Goal: Task Accomplishment & Management: Use online tool/utility

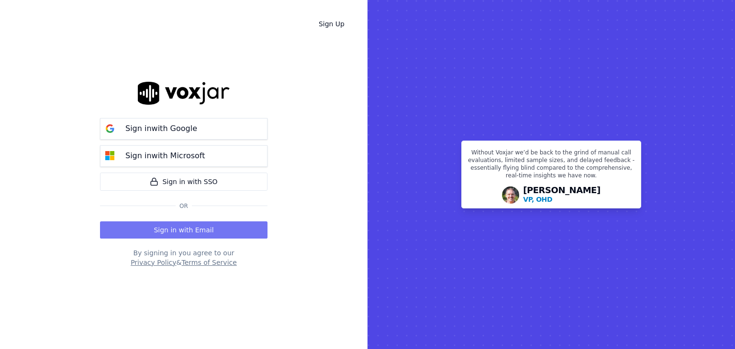
click at [191, 230] on button "Sign in with Email" at bounding box center [184, 230] width 168 height 17
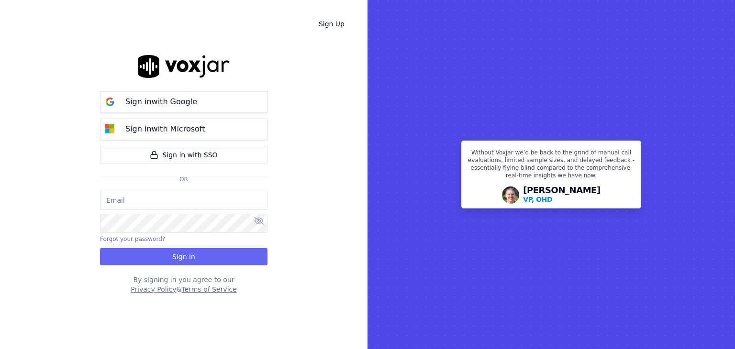
click at [123, 204] on input "email" at bounding box center [184, 200] width 168 height 19
type input "Dphillips@callsourceauto.com"
click at [185, 253] on button "Sign In" at bounding box center [184, 256] width 168 height 17
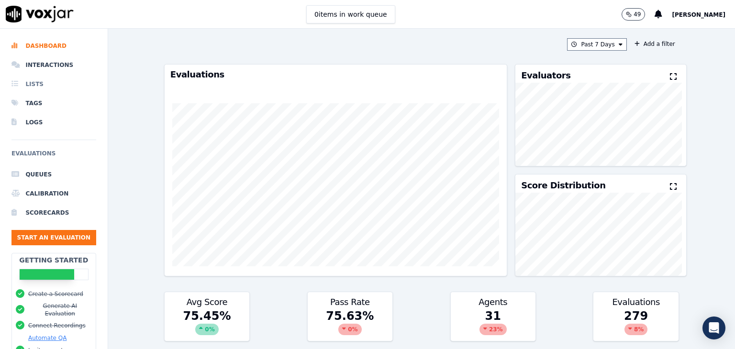
click at [33, 81] on li "Lists" at bounding box center [53, 84] width 85 height 19
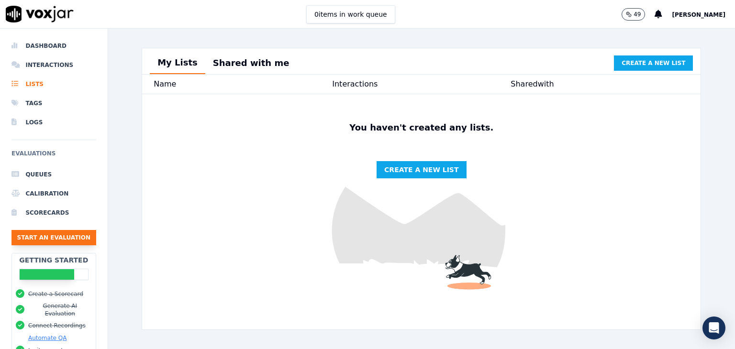
click at [37, 237] on button "Start an Evaluation" at bounding box center [53, 237] width 85 height 15
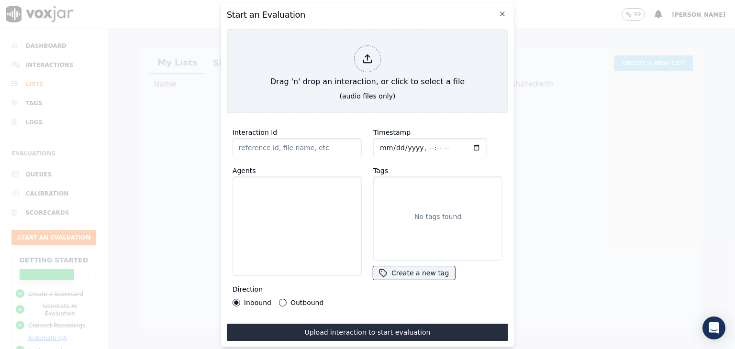
click at [161, 169] on div at bounding box center [367, 174] width 735 height 349
click at [505, 10] on icon "button" at bounding box center [503, 14] width 8 height 8
click at [67, 178] on div at bounding box center [367, 174] width 735 height 349
click at [501, 12] on icon "button" at bounding box center [503, 14] width 8 height 8
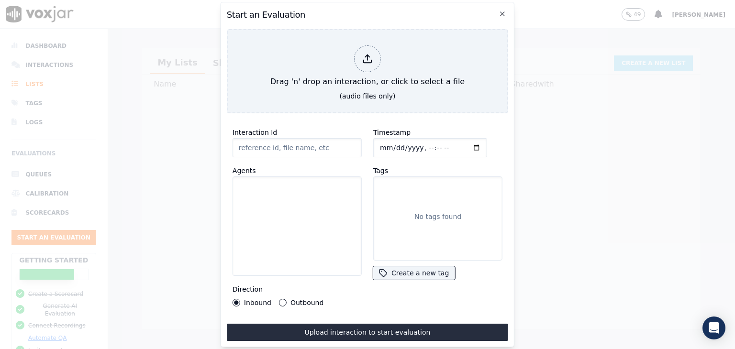
click at [160, 186] on div at bounding box center [367, 174] width 735 height 349
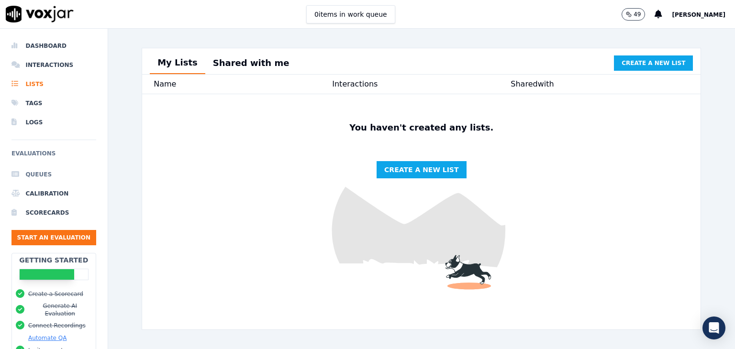
click at [39, 171] on li "Queues" at bounding box center [53, 174] width 85 height 19
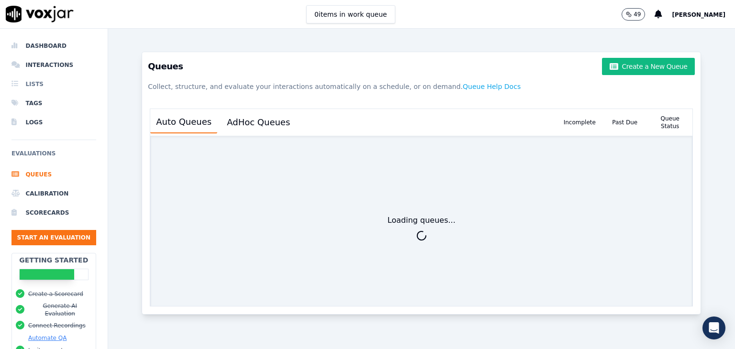
click at [31, 82] on li "Lists" at bounding box center [53, 84] width 85 height 19
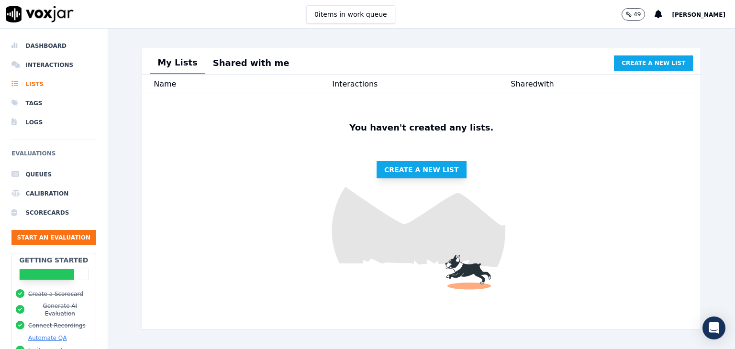
click at [427, 175] on span "Create a new list" at bounding box center [421, 170] width 74 height 10
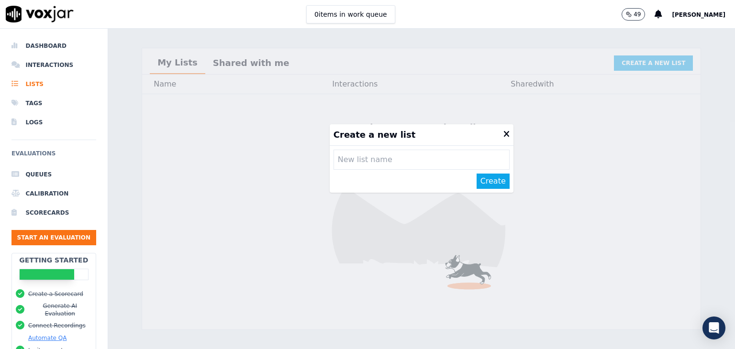
click at [504, 133] on icon at bounding box center [507, 134] width 6 height 9
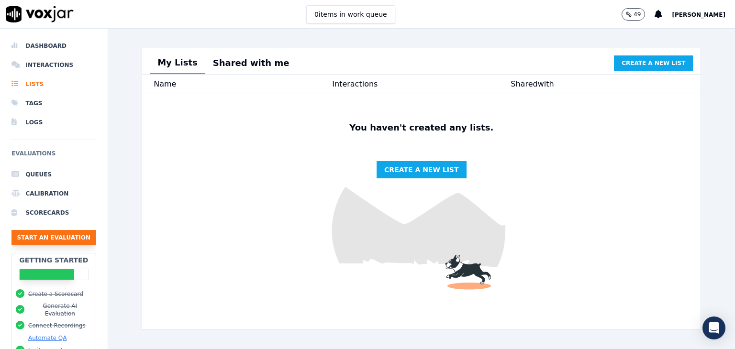
scroll to position [72, 0]
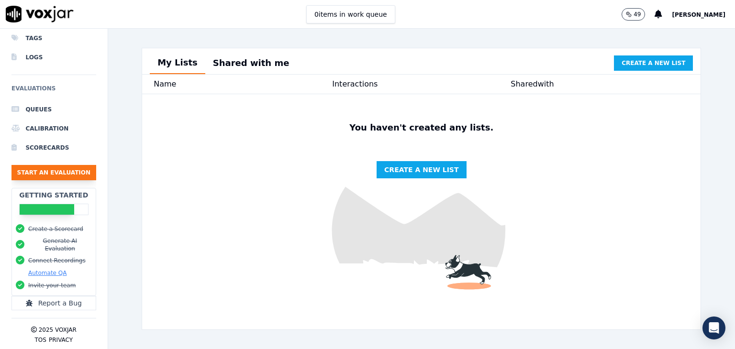
click at [54, 166] on button "Start an Evaluation" at bounding box center [53, 172] width 85 height 15
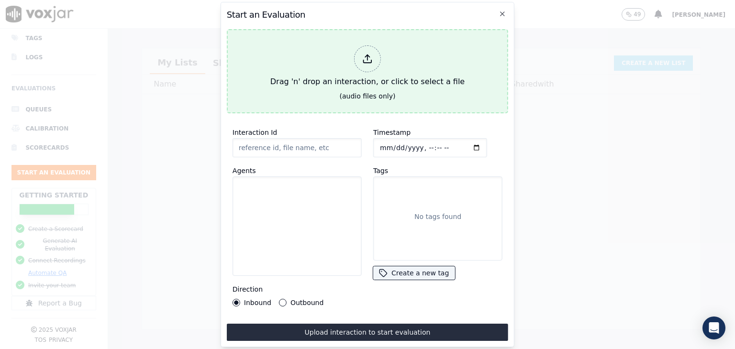
click at [375, 91] on div "(audio files only)" at bounding box center [368, 96] width 56 height 10
click at [388, 50] on div "Drag 'n' drop an interaction, or click to select a file" at bounding box center [368, 67] width 202 height 50
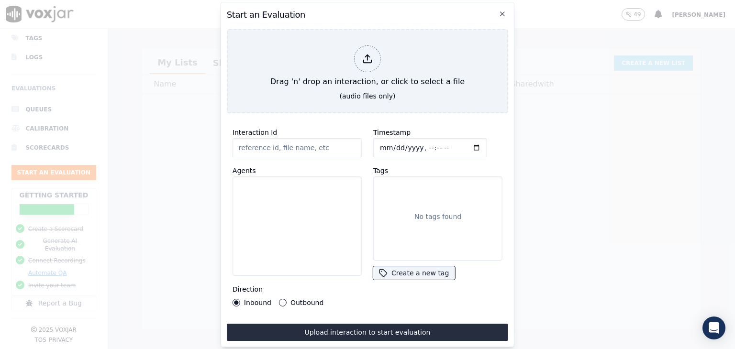
click at [202, 141] on div at bounding box center [367, 174] width 735 height 349
click at [505, 11] on icon "button" at bounding box center [503, 14] width 8 height 8
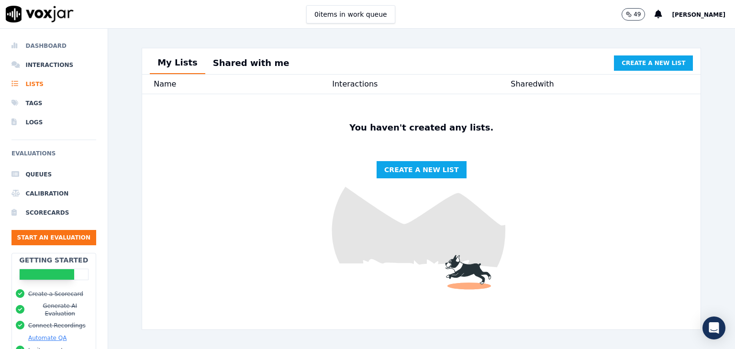
click at [52, 45] on li "Dashboard" at bounding box center [53, 45] width 85 height 19
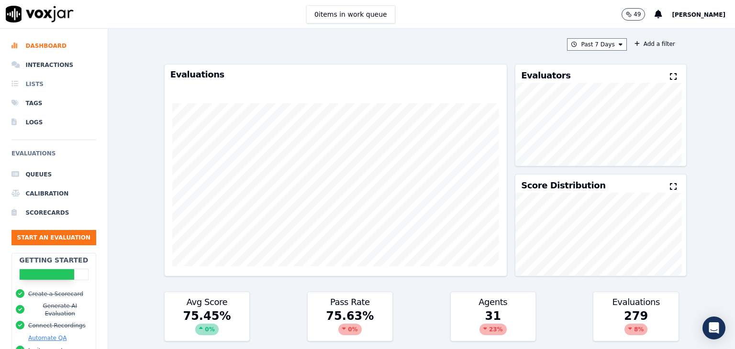
click at [30, 79] on li "Lists" at bounding box center [53, 84] width 85 height 19
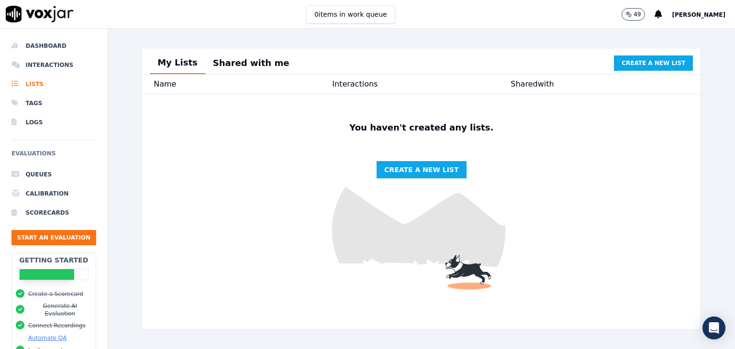
click at [225, 67] on button "Shared with me" at bounding box center [251, 63] width 92 height 21
click at [174, 59] on button "My Lists" at bounding box center [178, 63] width 56 height 21
click at [407, 175] on span "Create a new list" at bounding box center [421, 170] width 74 height 10
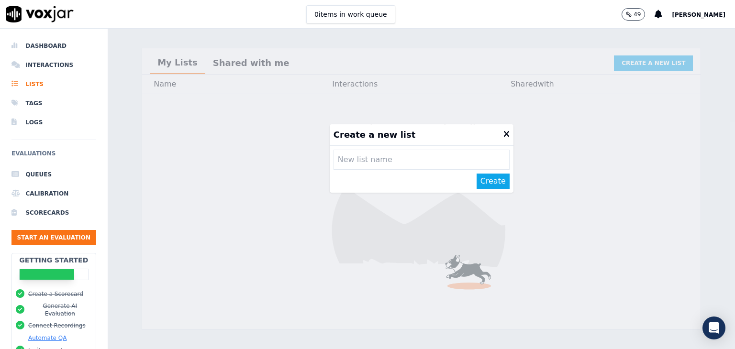
click at [397, 160] on input "text" at bounding box center [422, 160] width 176 height 20
type input "moonbase5"
click at [477, 182] on button "Create" at bounding box center [493, 181] width 33 height 15
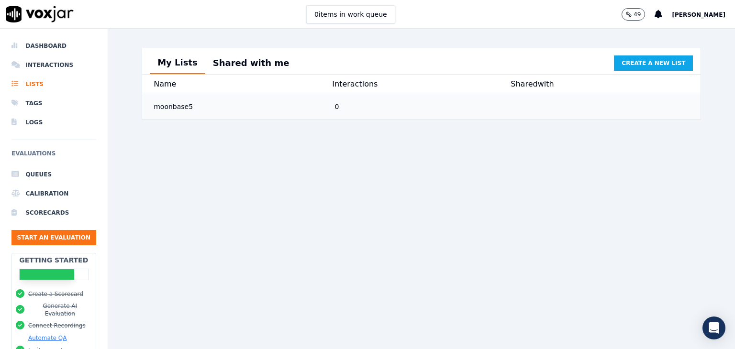
click at [219, 112] on div "moonbase5" at bounding box center [240, 106] width 181 height 17
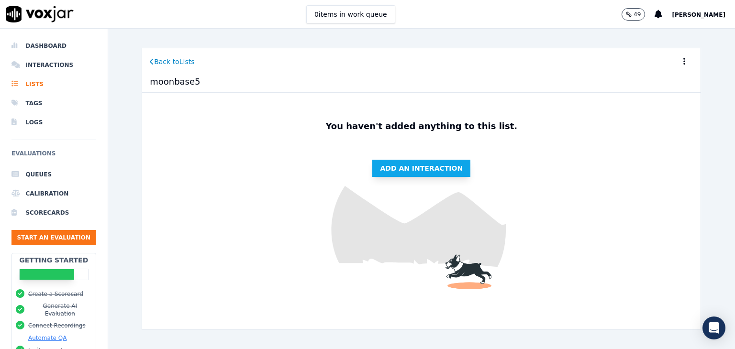
click at [399, 169] on span "Add an interaction" at bounding box center [421, 169] width 83 height 10
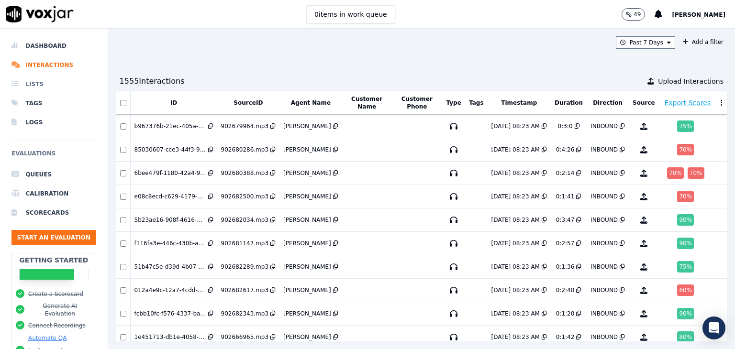
click at [35, 81] on li "Lists" at bounding box center [53, 84] width 85 height 19
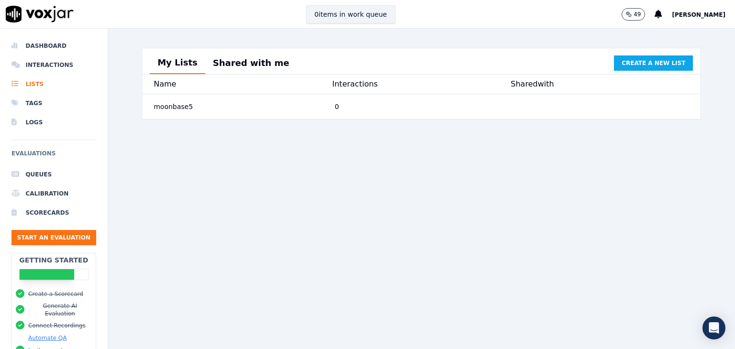
click at [367, 12] on button "0 items in work queue" at bounding box center [350, 14] width 89 height 18
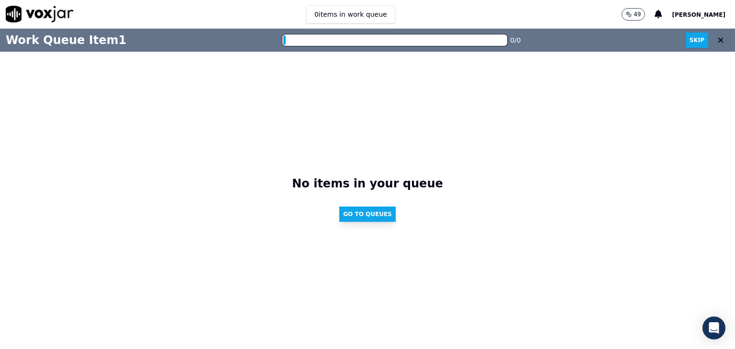
click at [365, 211] on button "Go to Queues" at bounding box center [367, 214] width 56 height 15
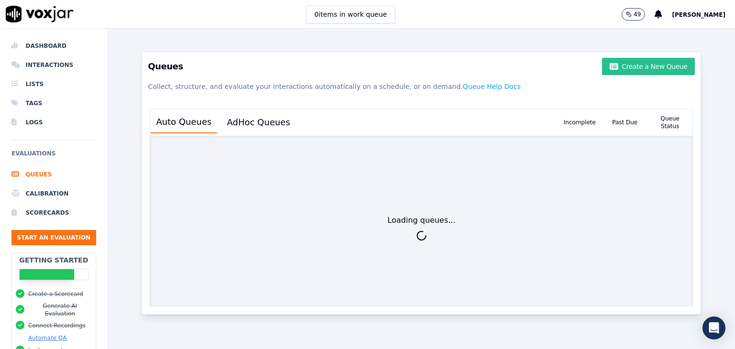
click at [638, 63] on button "Create a New Queue" at bounding box center [648, 66] width 93 height 17
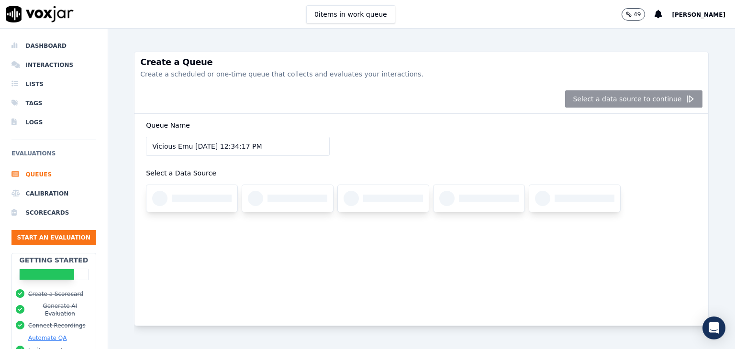
click at [609, 101] on div "Select a data source to continue" at bounding box center [422, 99] width 574 height 29
click at [174, 192] on div at bounding box center [191, 198] width 91 height 27
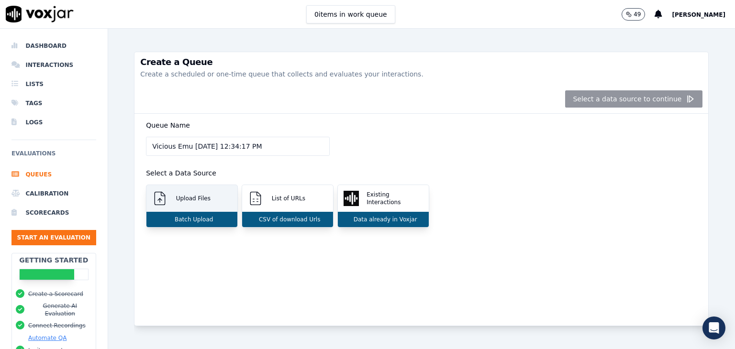
click at [191, 202] on p "Upload Files" at bounding box center [191, 199] width 38 height 8
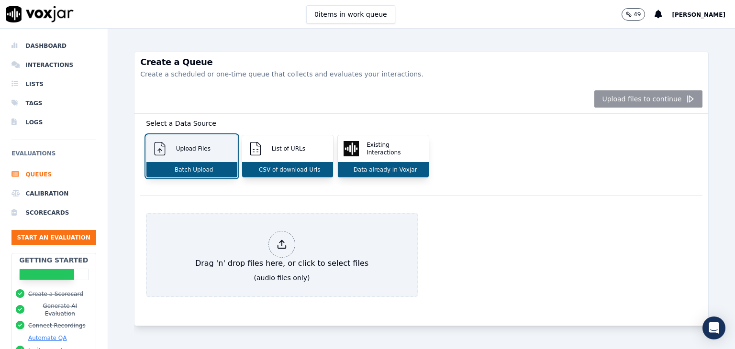
scroll to position [71, 0]
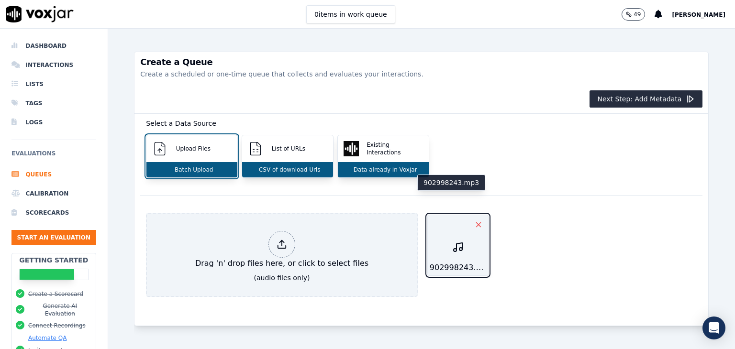
click at [474, 221] on icon "button" at bounding box center [478, 225] width 9 height 9
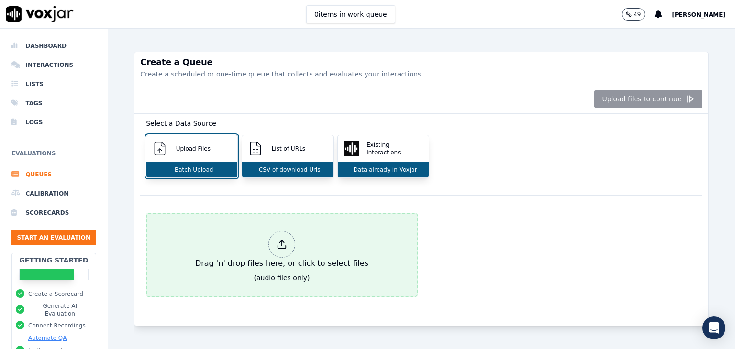
click at [308, 227] on div "Drag 'n' drop files here, or click to select files" at bounding box center [281, 250] width 181 height 46
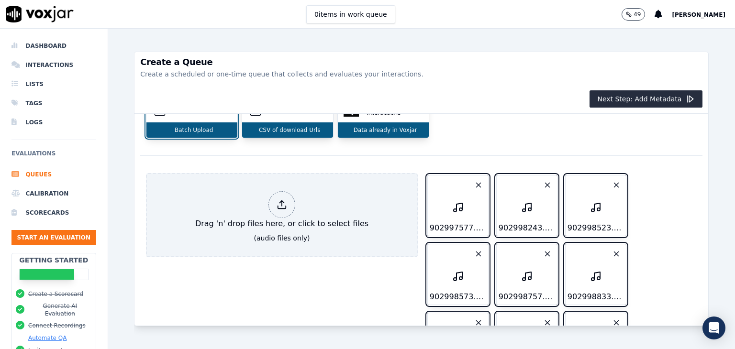
scroll to position [0, 0]
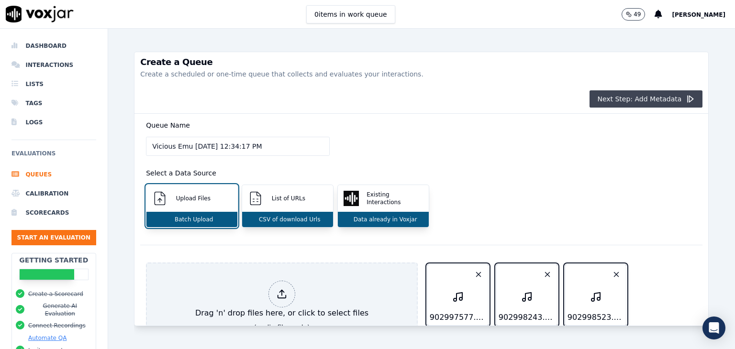
click at [616, 100] on button "Next Step: Add Metadata" at bounding box center [646, 98] width 113 height 17
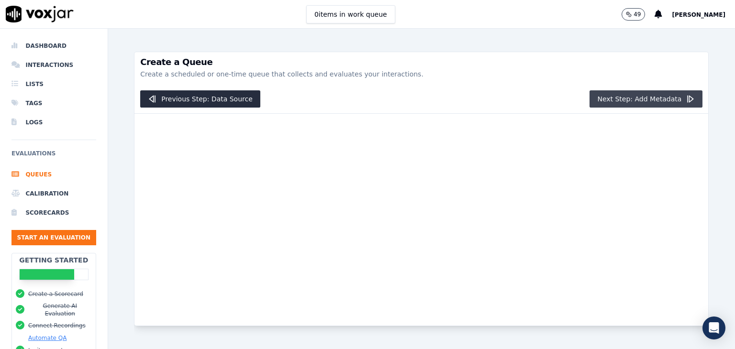
click at [616, 100] on button "Next Step: Add Metadata" at bounding box center [646, 98] width 113 height 17
click at [620, 94] on button "Next Step: Add Metadata" at bounding box center [646, 98] width 113 height 17
click at [220, 100] on button "Previous Step: Data Source" at bounding box center [200, 98] width 120 height 17
click at [620, 103] on button "Next Step: Add Metadata" at bounding box center [646, 98] width 113 height 17
click at [221, 102] on button "Previous Step: Data Source" at bounding box center [200, 98] width 120 height 17
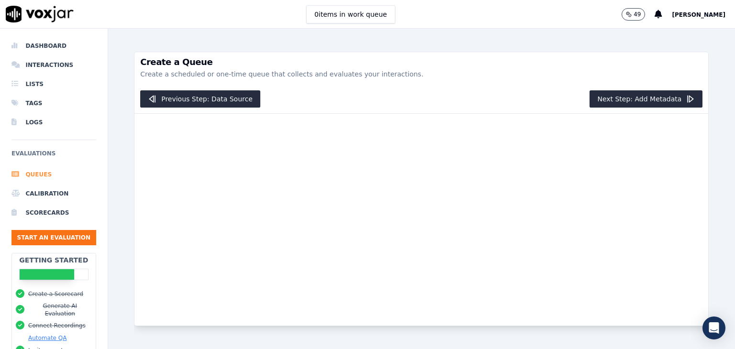
click at [25, 170] on li "Queues" at bounding box center [53, 174] width 85 height 19
click at [207, 93] on button "Previous Step: Data Source" at bounding box center [200, 98] width 120 height 17
click at [37, 199] on li "Calibration" at bounding box center [53, 193] width 85 height 19
click at [35, 170] on li "Queues" at bounding box center [53, 174] width 85 height 19
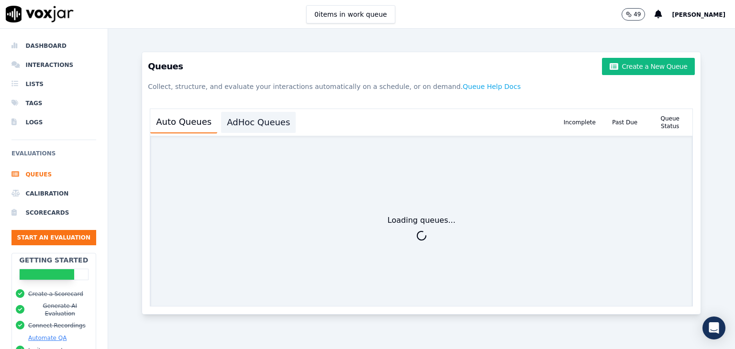
click at [257, 119] on button "AdHoc Queues" at bounding box center [258, 122] width 75 height 21
click at [29, 78] on li "Lists" at bounding box center [53, 84] width 85 height 19
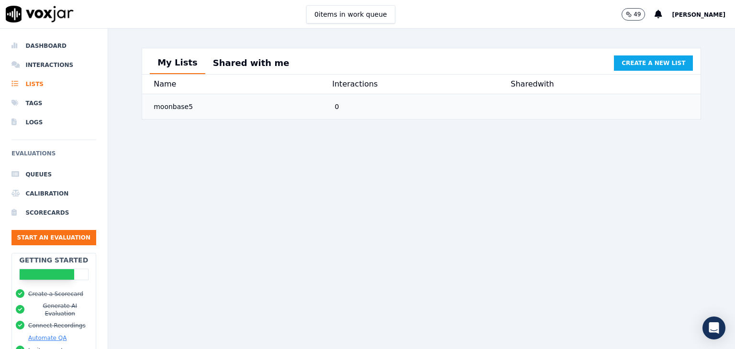
click at [271, 115] on div "moonbase5" at bounding box center [240, 106] width 181 height 17
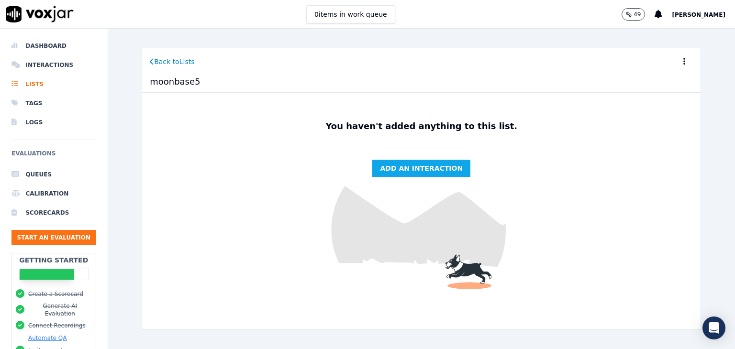
click at [676, 61] on button at bounding box center [684, 61] width 17 height 19
click at [662, 108] on button "Delete" at bounding box center [672, 106] width 39 height 15
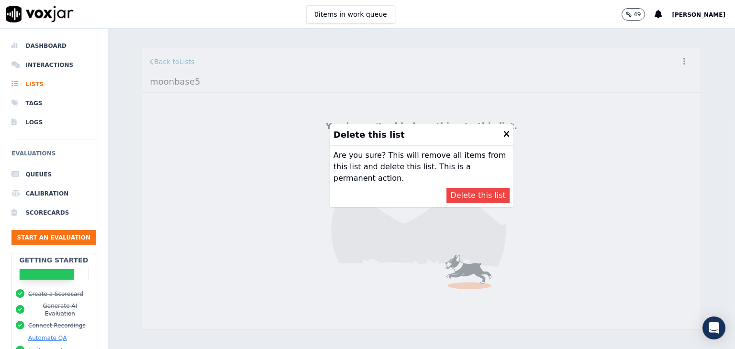
click at [484, 188] on button "Delete this list" at bounding box center [478, 195] width 63 height 15
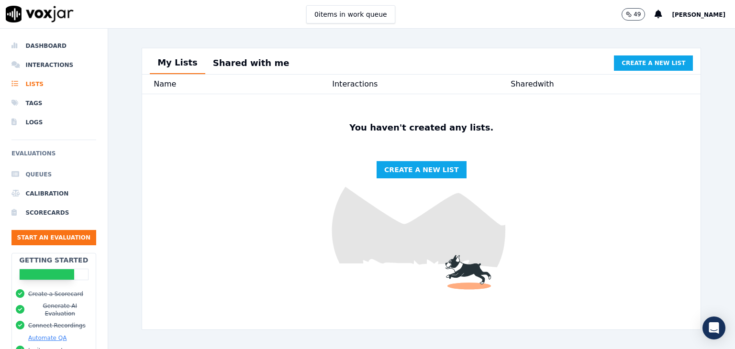
click at [40, 169] on li "Queues" at bounding box center [53, 174] width 85 height 19
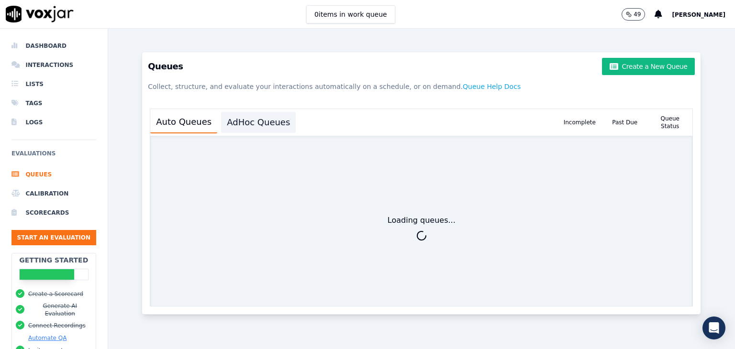
click at [266, 127] on button "AdHoc Queues" at bounding box center [258, 122] width 75 height 21
click at [615, 68] on button "Create a New Queue" at bounding box center [648, 66] width 93 height 17
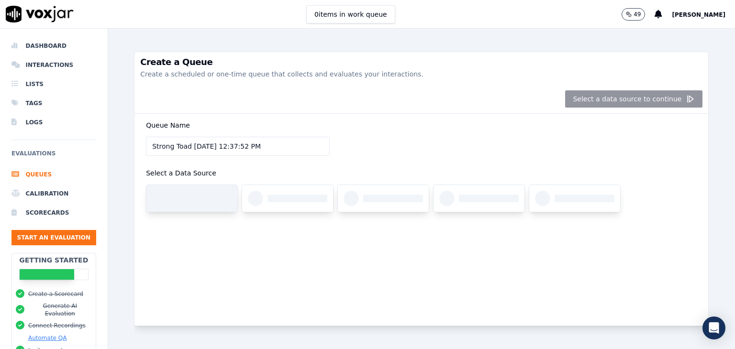
click at [202, 201] on div at bounding box center [202, 199] width 60 height 8
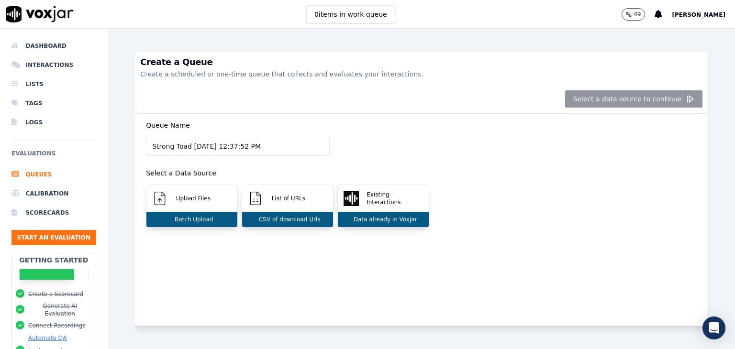
click at [231, 148] on input "Strong Toad 9/10/2025, 12:37:52 PM" at bounding box center [238, 146] width 184 height 19
click at [190, 202] on p "Upload Files" at bounding box center [191, 199] width 38 height 8
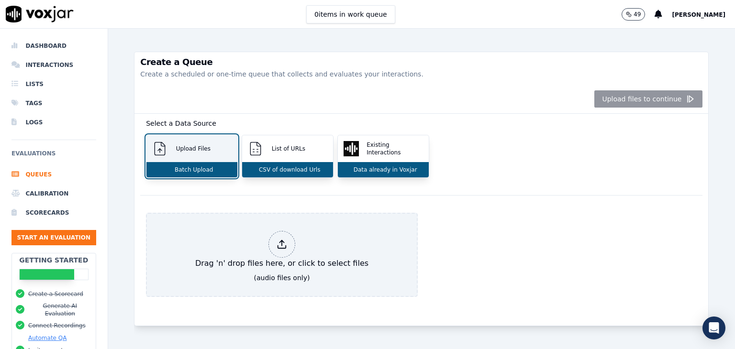
scroll to position [71, 0]
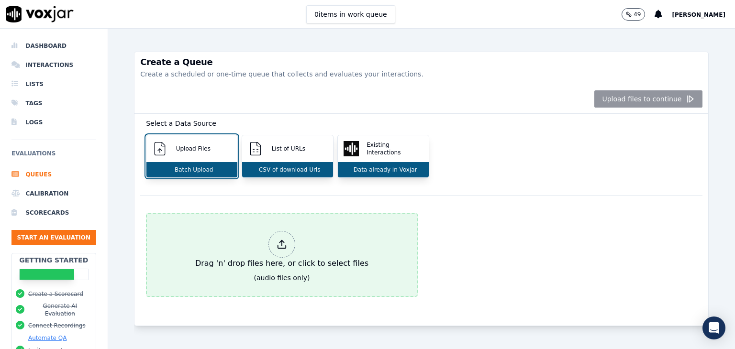
click at [277, 239] on icon at bounding box center [282, 244] width 11 height 11
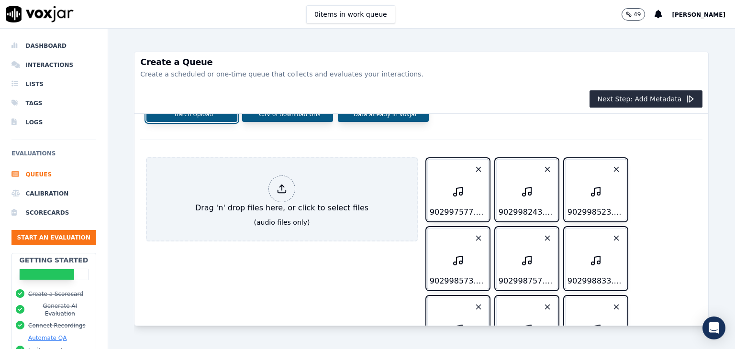
scroll to position [0, 0]
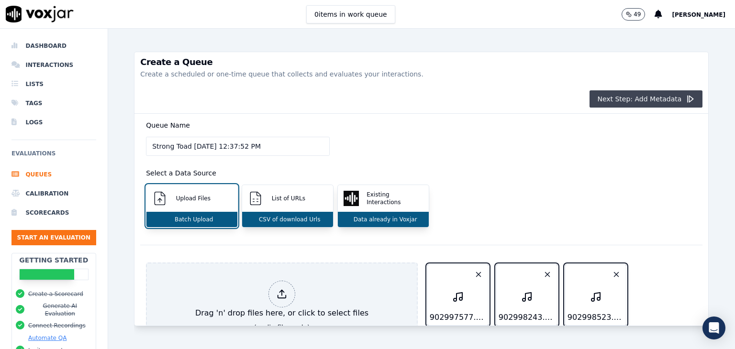
click at [619, 98] on button "Next Step: Add Metadata" at bounding box center [646, 98] width 113 height 17
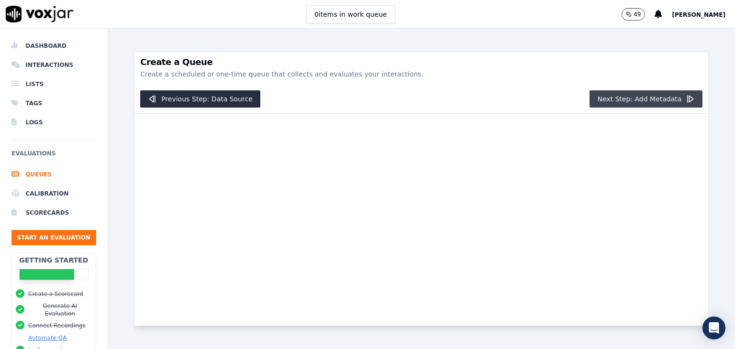
click at [619, 98] on button "Next Step: Add Metadata" at bounding box center [646, 98] width 113 height 17
click at [637, 98] on button "Next Step: Add Metadata" at bounding box center [646, 98] width 113 height 17
click at [226, 96] on button "Previous Step: Data Source" at bounding box center [200, 98] width 120 height 17
click at [44, 193] on li "Calibration" at bounding box center [53, 193] width 85 height 19
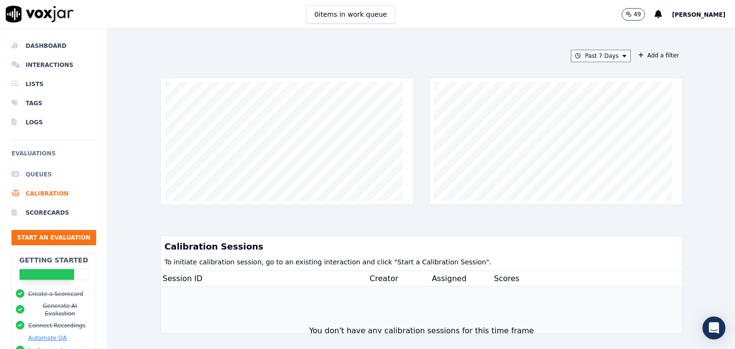
click at [34, 177] on li "Queues" at bounding box center [53, 174] width 85 height 19
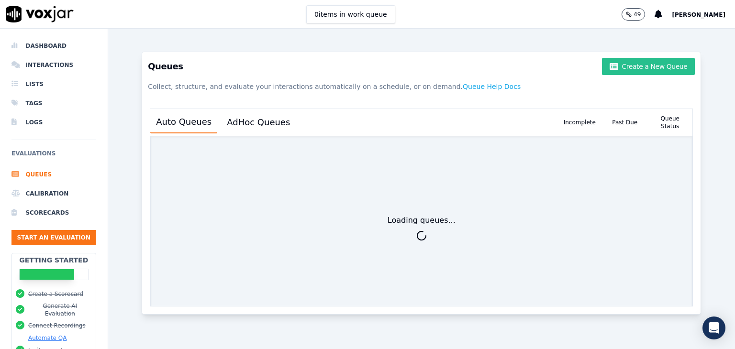
click at [632, 67] on button "Create a New Queue" at bounding box center [648, 66] width 93 height 17
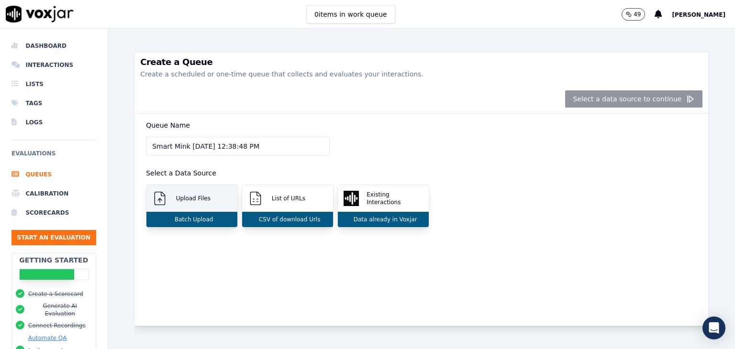
click at [187, 200] on p "Upload Files" at bounding box center [191, 199] width 38 height 8
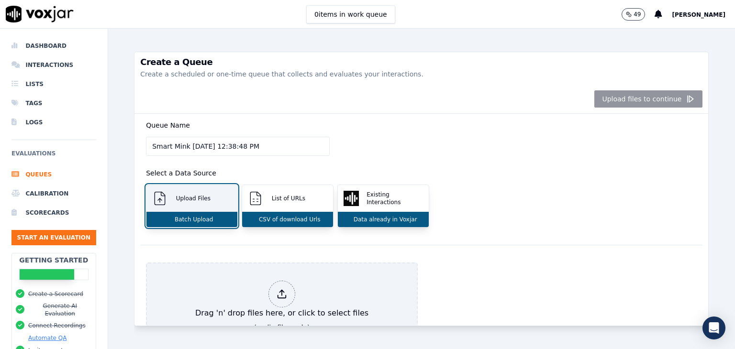
scroll to position [71, 0]
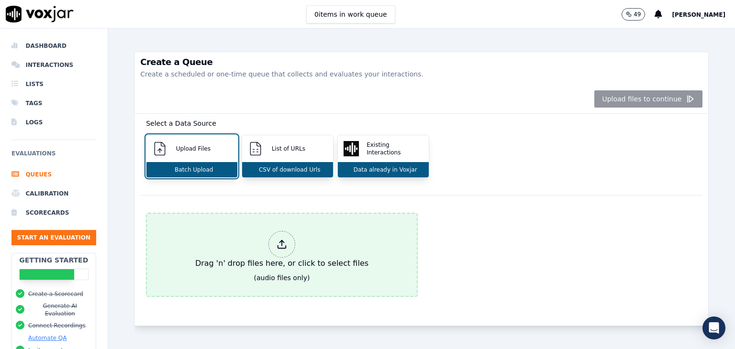
click at [294, 227] on div "Drag 'n' drop files here, or click to select files" at bounding box center [281, 250] width 181 height 46
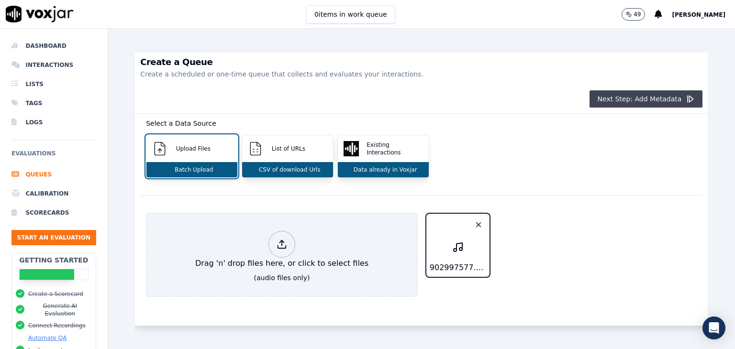
click at [637, 102] on button "Next Step: Add Metadata" at bounding box center [646, 98] width 113 height 17
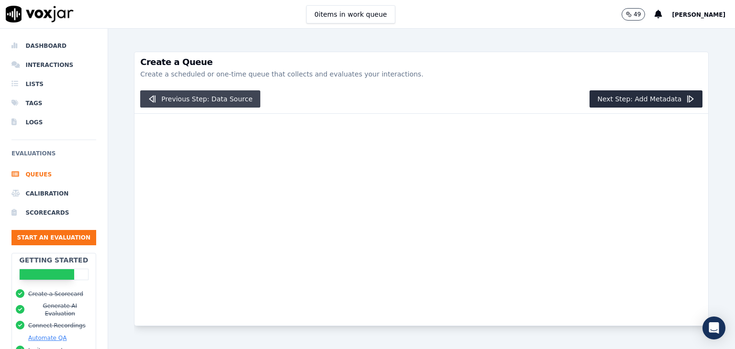
click at [163, 95] on button "Previous Step: Data Source" at bounding box center [200, 98] width 120 height 17
click at [619, 105] on button "Next Step: Add Metadata" at bounding box center [646, 98] width 113 height 17
click at [36, 177] on li "Queues" at bounding box center [53, 174] width 85 height 19
click at [34, 192] on li "Calibration" at bounding box center [53, 193] width 85 height 19
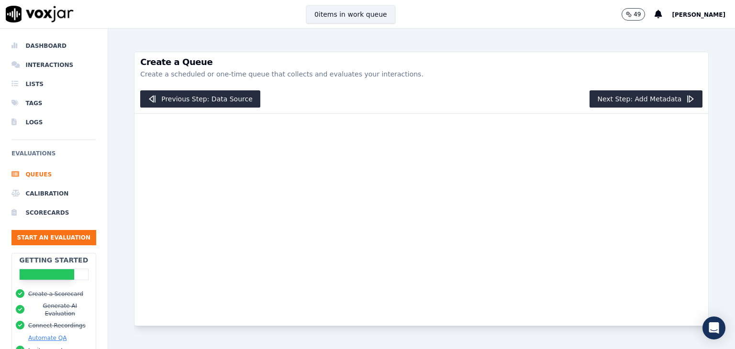
click at [331, 14] on button "0 items in work queue" at bounding box center [350, 14] width 89 height 18
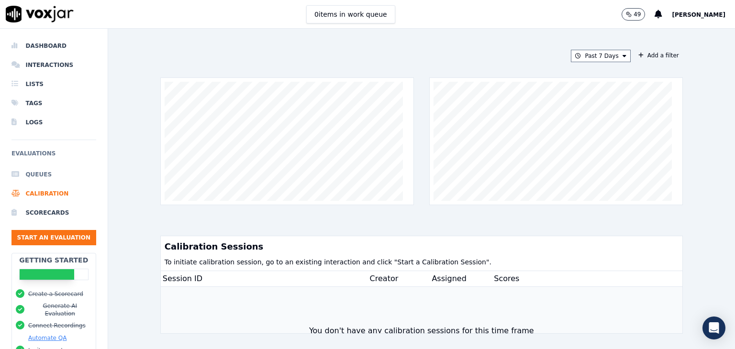
click at [41, 175] on li "Queues" at bounding box center [53, 174] width 85 height 19
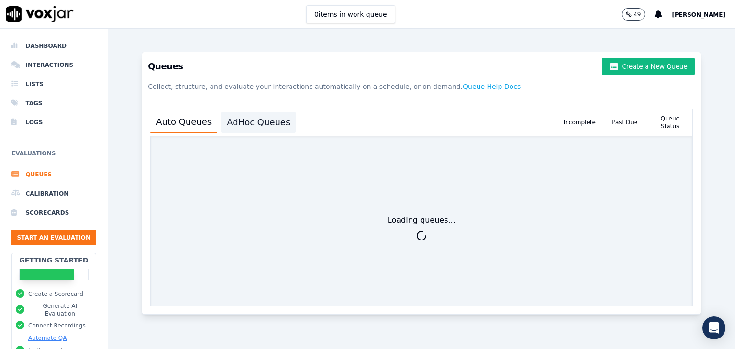
click at [248, 120] on button "AdHoc Queues" at bounding box center [258, 122] width 75 height 21
drag, startPoint x: 430, startPoint y: 89, endPoint x: 384, endPoint y: 84, distance: 46.2
click at [384, 84] on p "Collect, structure, and evaluate your interactions automatically on a schedule,…" at bounding box center [421, 86] width 547 height 17
click at [631, 67] on button "Create a New Queue" at bounding box center [648, 66] width 93 height 17
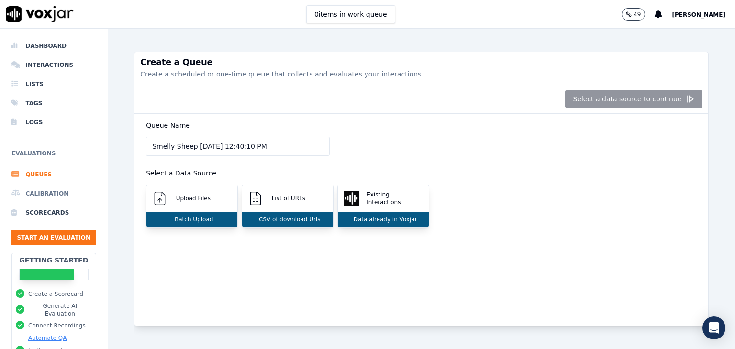
click at [44, 193] on li "Calibration" at bounding box center [53, 193] width 85 height 19
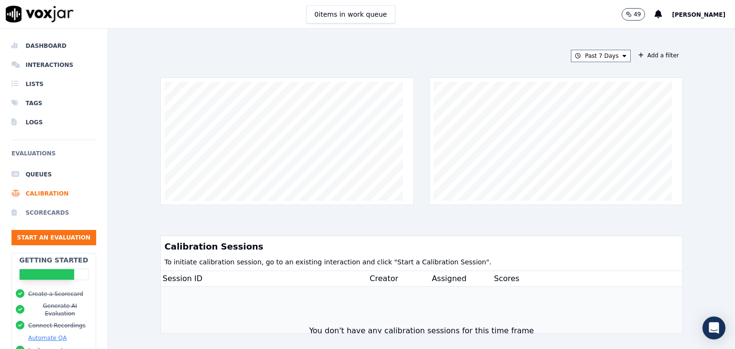
click at [38, 213] on li "Scorecards" at bounding box center [53, 212] width 85 height 19
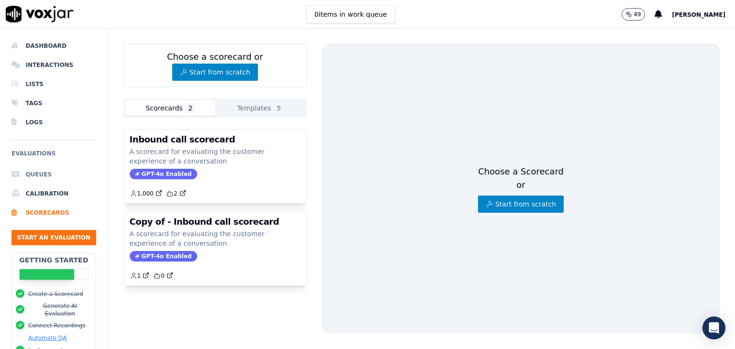
click at [40, 175] on li "Queues" at bounding box center [53, 174] width 85 height 19
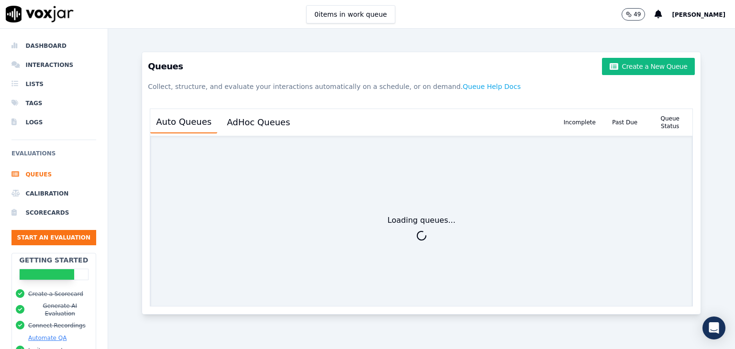
click at [25, 147] on div "Dashboard Interactions Lists Tags Logs Evaluations Queues Calibration Scorecard…" at bounding box center [53, 144] width 85 height 217
click at [254, 121] on button "AdHoc Queues" at bounding box center [258, 122] width 75 height 21
click at [636, 71] on button "Create a New Queue" at bounding box center [648, 66] width 93 height 17
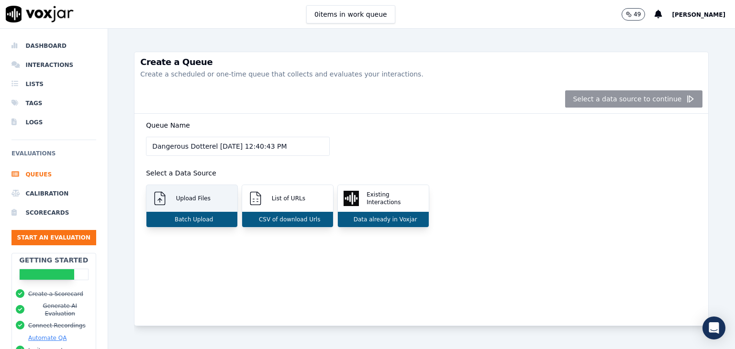
click at [201, 201] on p "Upload Files" at bounding box center [191, 199] width 38 height 8
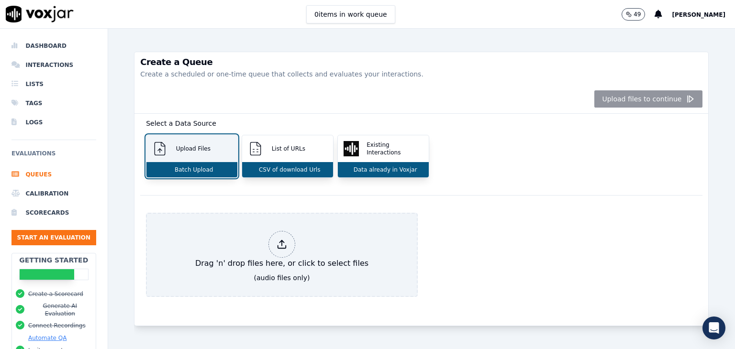
scroll to position [71, 0]
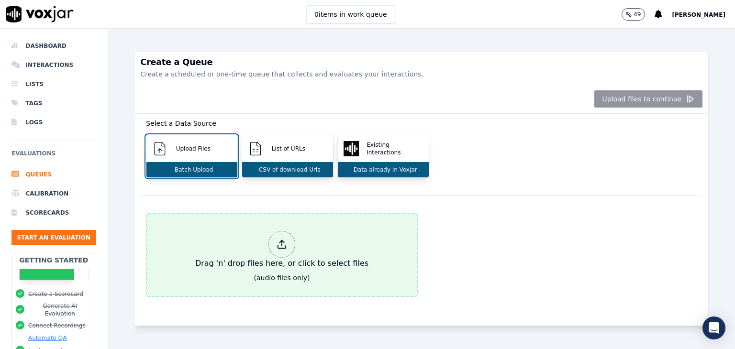
click at [280, 246] on icon at bounding box center [282, 247] width 8 height 3
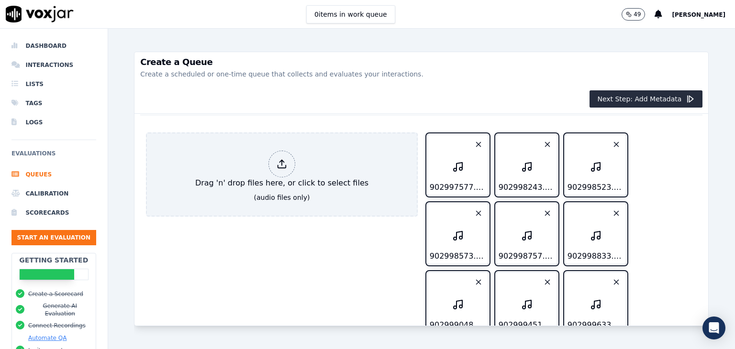
scroll to position [136, 0]
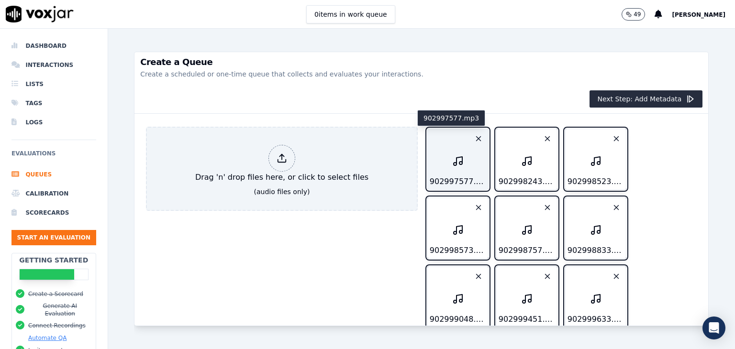
click at [452, 165] on icon "button" at bounding box center [457, 161] width 11 height 26
click at [452, 159] on icon "button" at bounding box center [457, 161] width 11 height 26
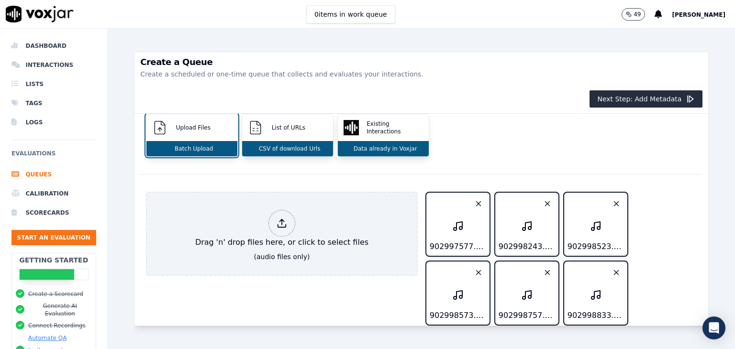
scroll to position [0, 0]
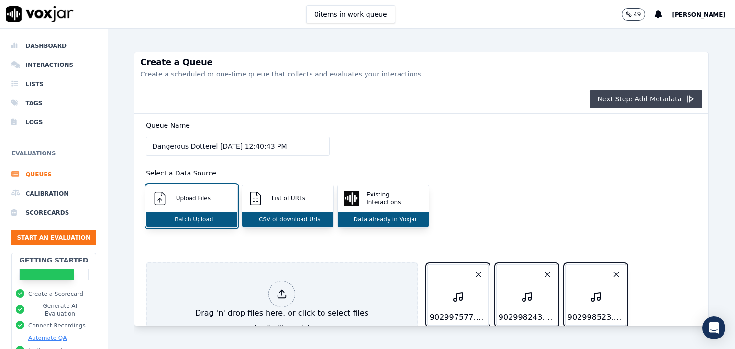
click at [624, 101] on button "Next Step: Add Metadata" at bounding box center [646, 98] width 113 height 17
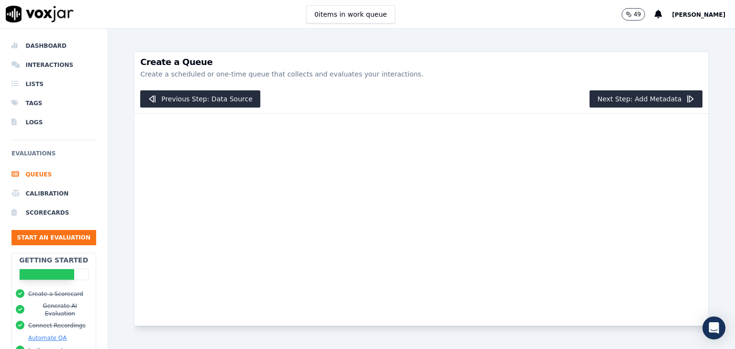
click at [260, 189] on div at bounding box center [422, 220] width 574 height 212
click at [327, 215] on div at bounding box center [422, 220] width 574 height 212
click at [235, 115] on div at bounding box center [422, 220] width 574 height 212
click at [143, 173] on div at bounding box center [422, 220] width 574 height 212
drag, startPoint x: 206, startPoint y: 155, endPoint x: 559, endPoint y: 321, distance: 390.4
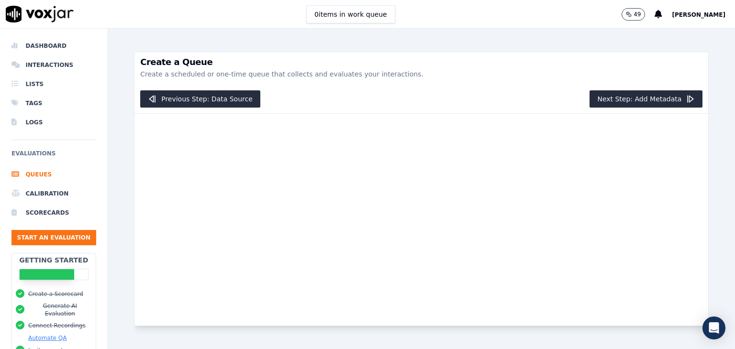
click at [559, 321] on div "Create a Queue Create a scheduled or one-time queue that collects and evaluates…" at bounding box center [421, 189] width 575 height 321
